Goal: Task Accomplishment & Management: Manage account settings

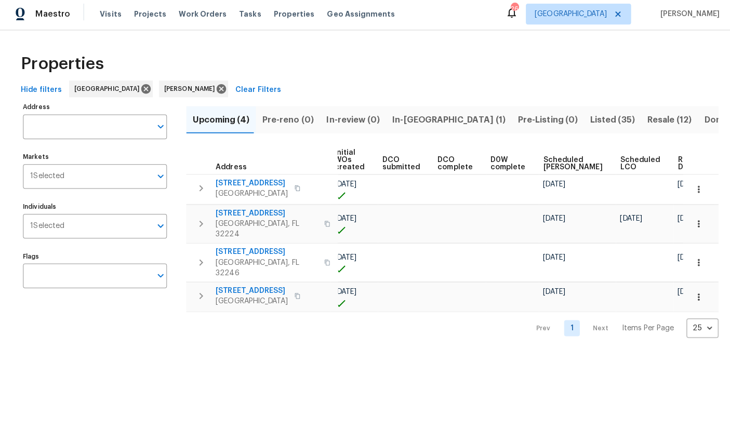
scroll to position [0, 135]
click at [673, 162] on span "Ready Date" at bounding box center [684, 165] width 23 height 15
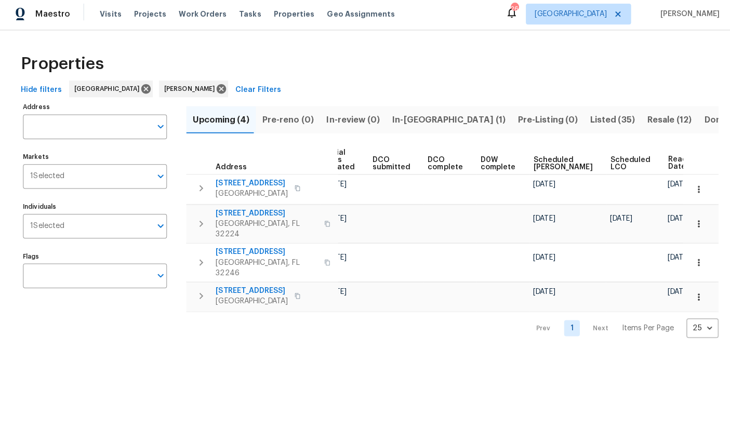
scroll to position [0, 144]
click at [695, 185] on icon "button" at bounding box center [693, 190] width 10 height 10
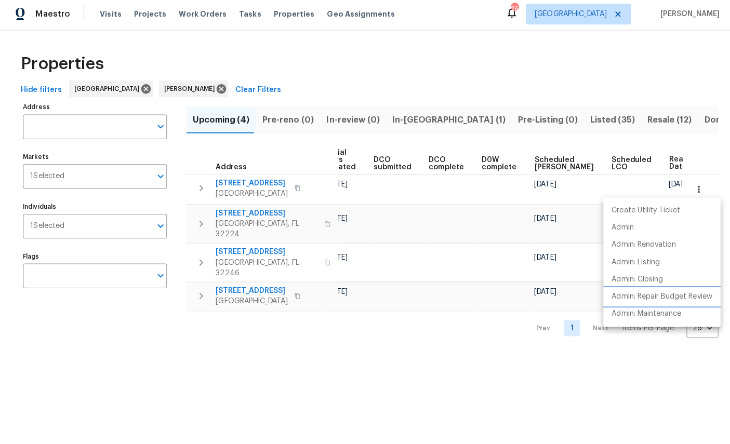
click at [689, 292] on p "Admin: Repair Budget Review" at bounding box center [657, 297] width 100 height 11
click at [539, 377] on div at bounding box center [365, 222] width 730 height 444
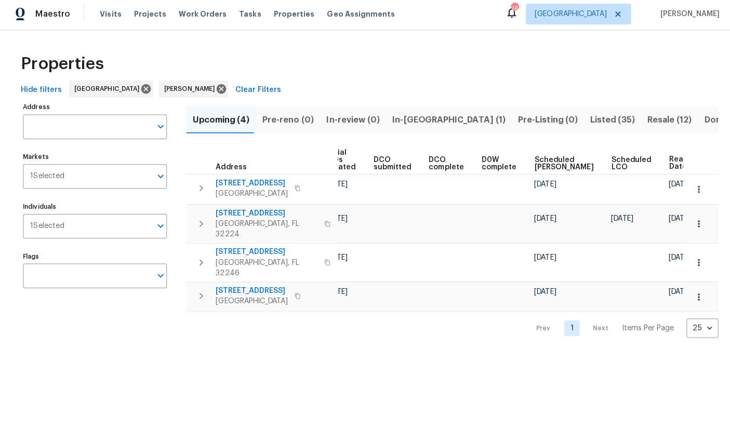
click at [555, 355] on html "Maestro Visits Projects Work Orders Tasks Properties Geo Assignments 26 [GEOGRA…" at bounding box center [365, 177] width 730 height 355
click at [694, 181] on button "button" at bounding box center [693, 190] width 23 height 23
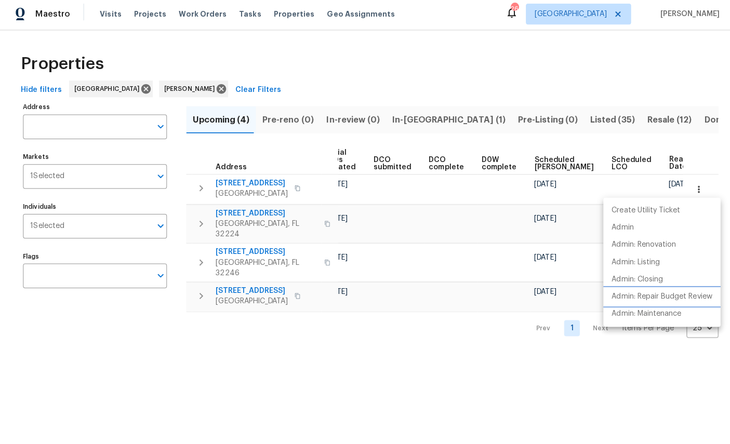
click at [688, 296] on p "Admin: Repair Budget Review" at bounding box center [657, 297] width 100 height 11
click at [681, 296] on p "Admin: Repair Budget Review" at bounding box center [657, 297] width 100 height 11
click at [537, 115] on div at bounding box center [365, 222] width 730 height 444
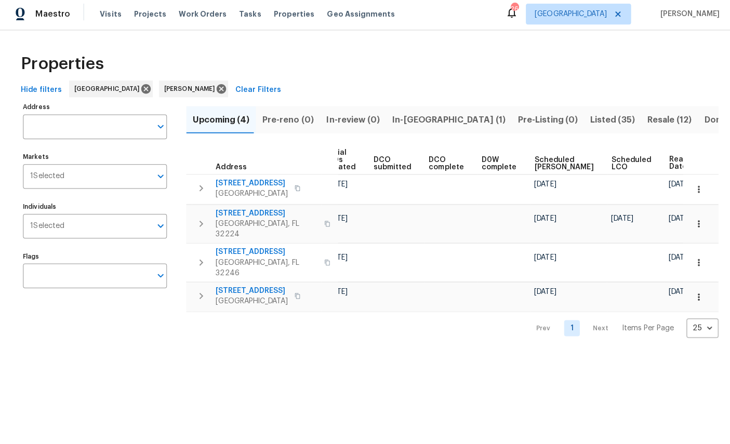
click at [586, 117] on span "Listed (35)" at bounding box center [608, 121] width 44 height 15
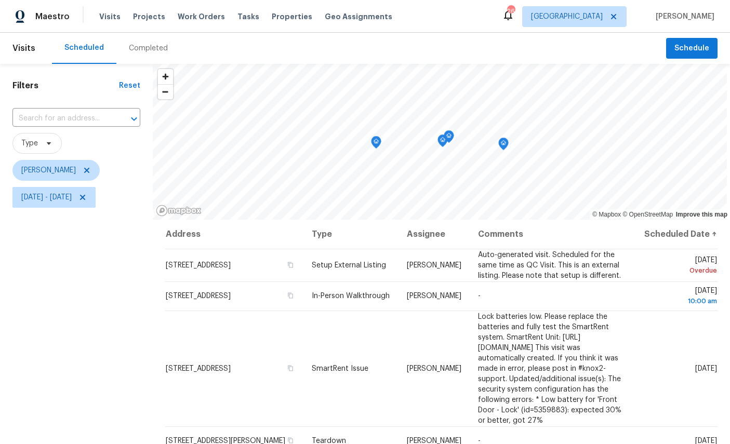
click at [498, 150] on icon "Map marker" at bounding box center [503, 144] width 10 height 13
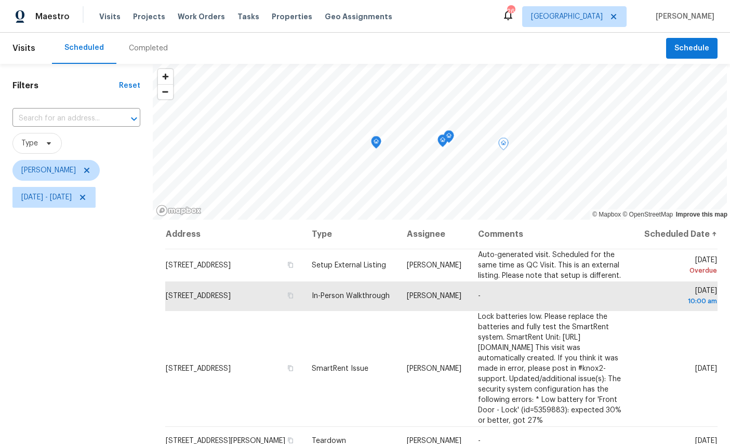
click at [446, 137] on icon "Map marker" at bounding box center [448, 137] width 9 height 12
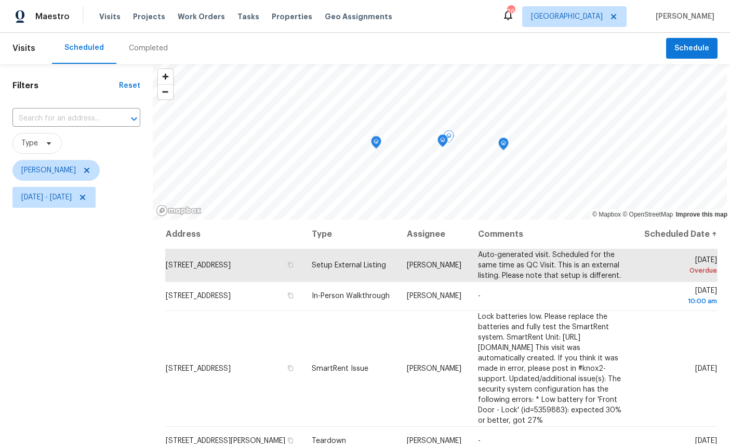
click at [438, 143] on icon "Map marker" at bounding box center [442, 141] width 9 height 12
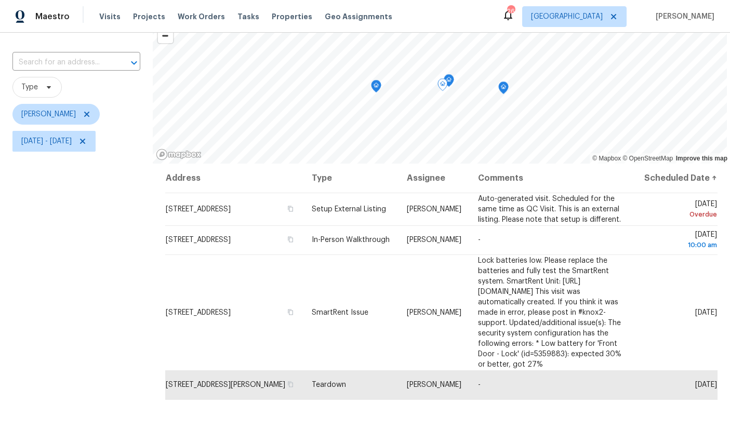
scroll to position [53, 0]
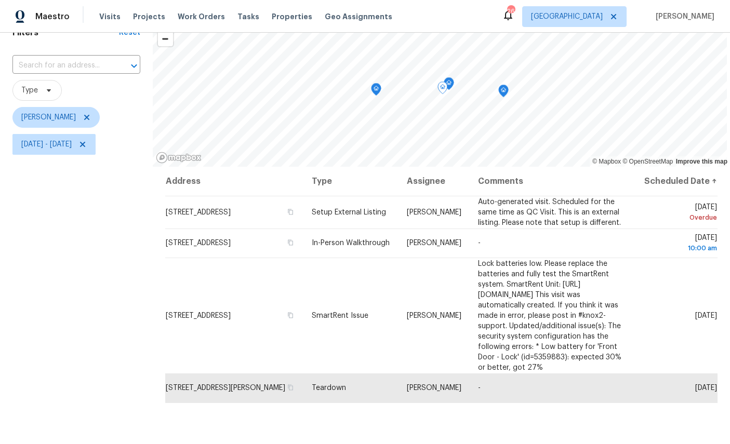
click at [372, 91] on icon "Map marker" at bounding box center [376, 90] width 9 height 12
